Goal: Task Accomplishment & Management: Use online tool/utility

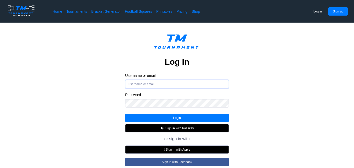
type input "[EMAIL_ADDRESS][DOMAIN_NAME]"
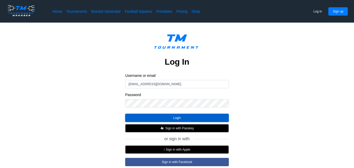
click at [198, 116] on button "Login" at bounding box center [177, 117] width 104 height 8
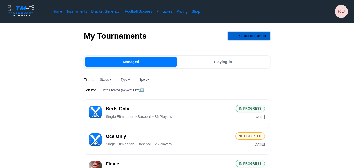
click at [238, 34] on button "Create Tournament" at bounding box center [249, 36] width 43 height 8
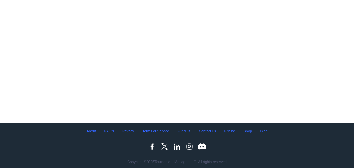
scroll to position [51, 0]
